Goal: Check status: Check status

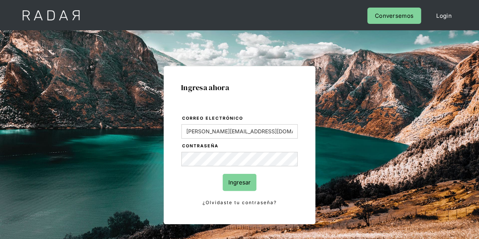
click at [234, 187] on input "Ingresar" at bounding box center [240, 182] width 34 height 17
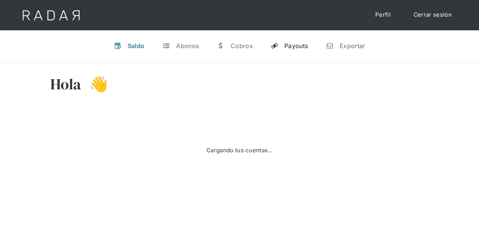
click at [290, 44] on div "Payouts" at bounding box center [295, 46] width 23 height 8
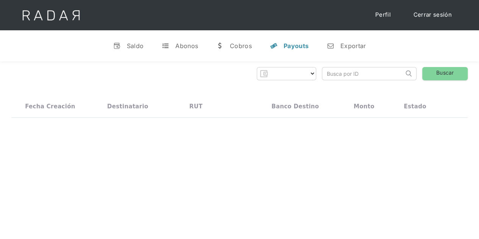
click at [337, 71] on input "search" at bounding box center [362, 73] width 81 height 12
paste input "dab69d67-c71a-4dbc-9b53-00b5fc5ad6df"
type input "dab69d67-c71a-4dbc-9b53-00b5fc5ad6df"
select select "prontopaga"
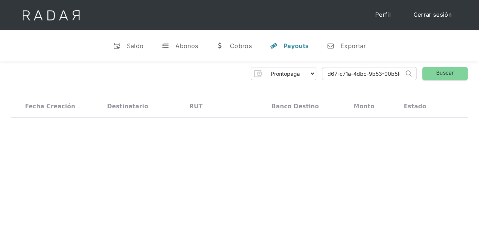
scroll to position [0, 0]
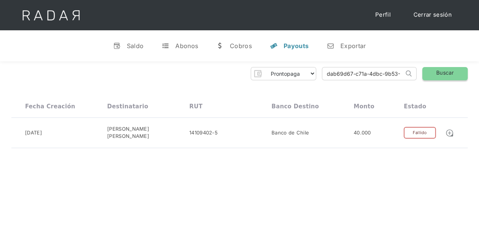
type input "dab69d67-c71a-4dbc-9b53-00b5fc5ad6df"
click at [447, 73] on link "Buscar" at bounding box center [444, 73] width 45 height 13
